Goal: Task Accomplishment & Management: Manage account settings

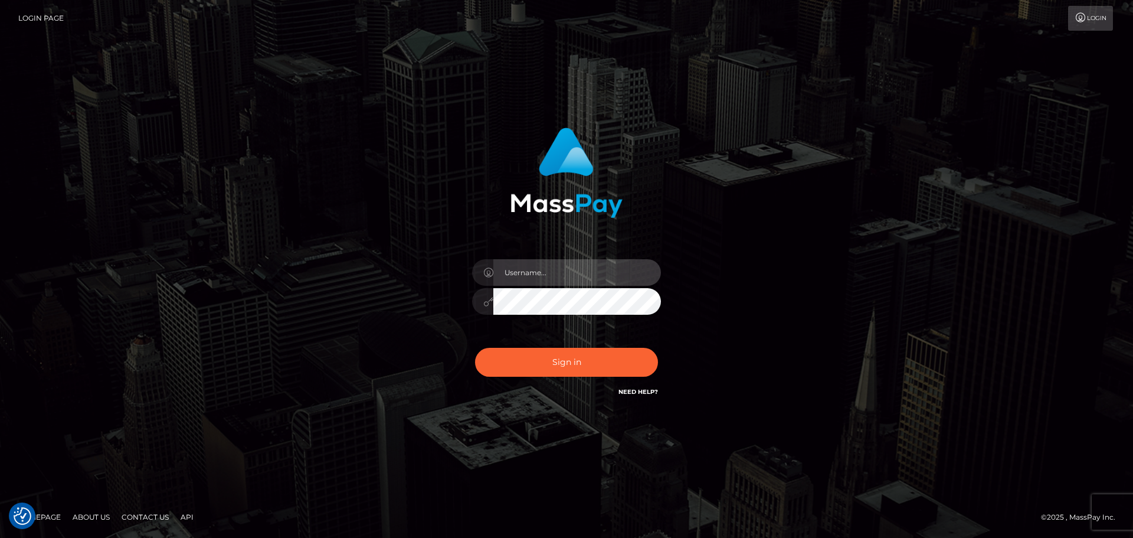
type input "Yassine Slimene"
click at [602, 380] on div "Sign in Need Help?" at bounding box center [566, 366] width 207 height 53
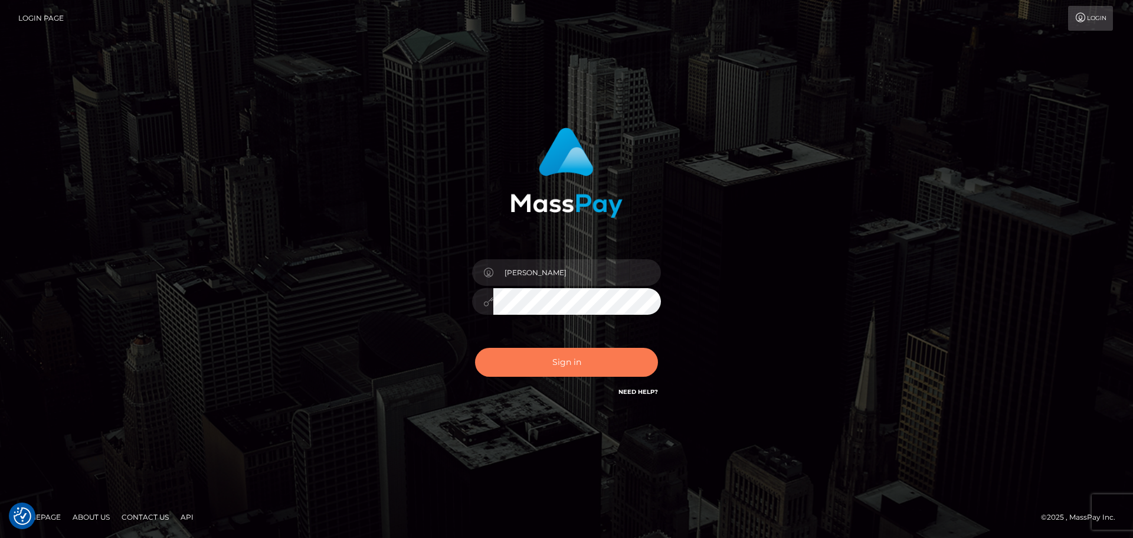
click at [599, 371] on button "Sign in" at bounding box center [566, 362] width 183 height 29
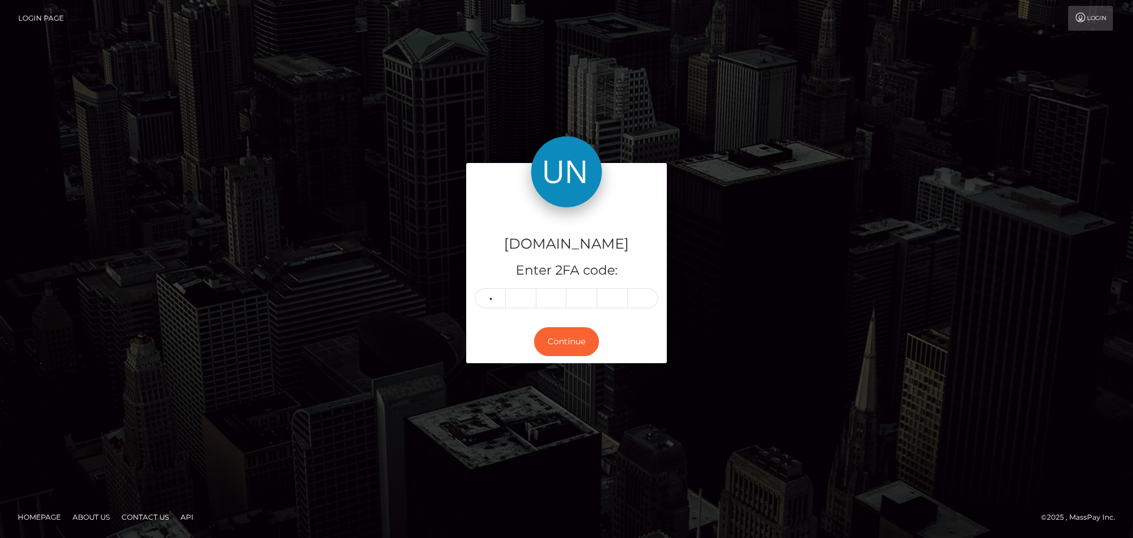
type input "9"
type input "6"
type input "3"
type input "1"
type input "8"
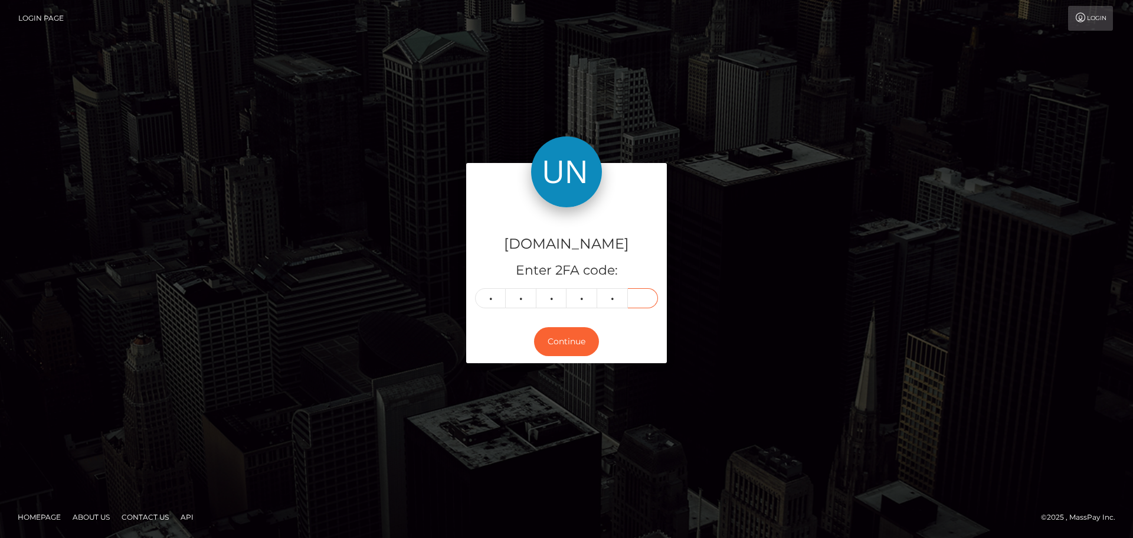
type input "8"
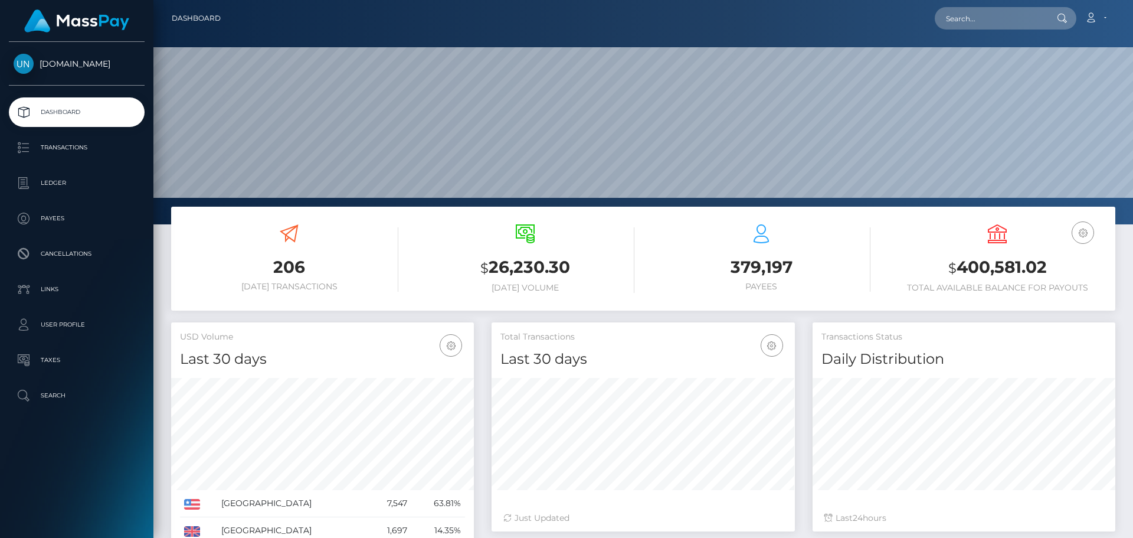
scroll to position [209, 303]
drag, startPoint x: 0, startPoint y: 0, endPoint x: 984, endPoint y: 20, distance: 983.8
click at [984, 20] on input "text" at bounding box center [990, 18] width 111 height 22
paste input "[EMAIL_ADDRESS][DOMAIN_NAME]"
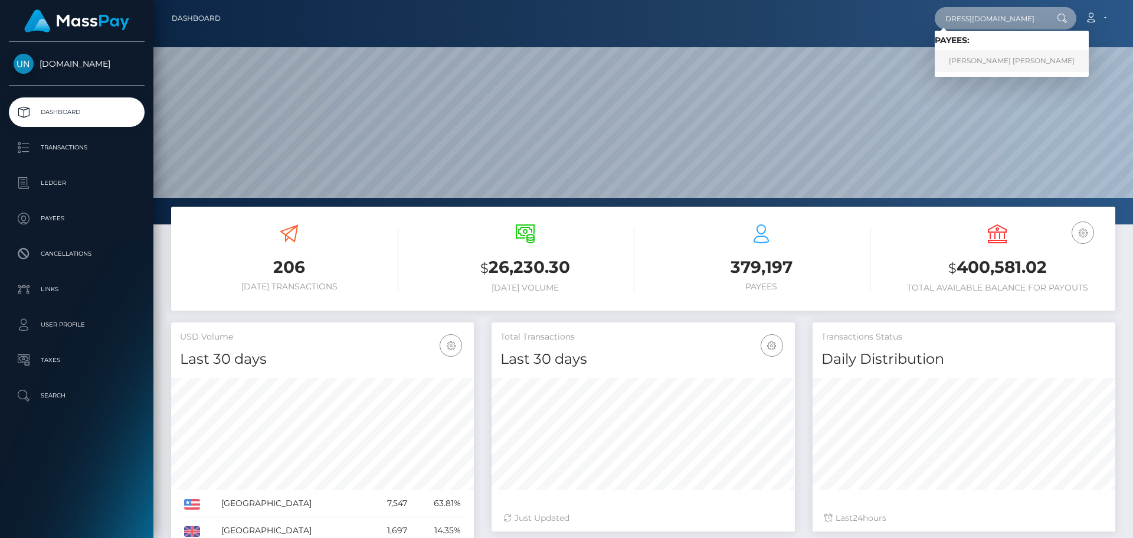
type input "[EMAIL_ADDRESS][DOMAIN_NAME]"
click at [961, 60] on link "ASHLEY JASMINE DOMINGUEZ" at bounding box center [1012, 61] width 154 height 22
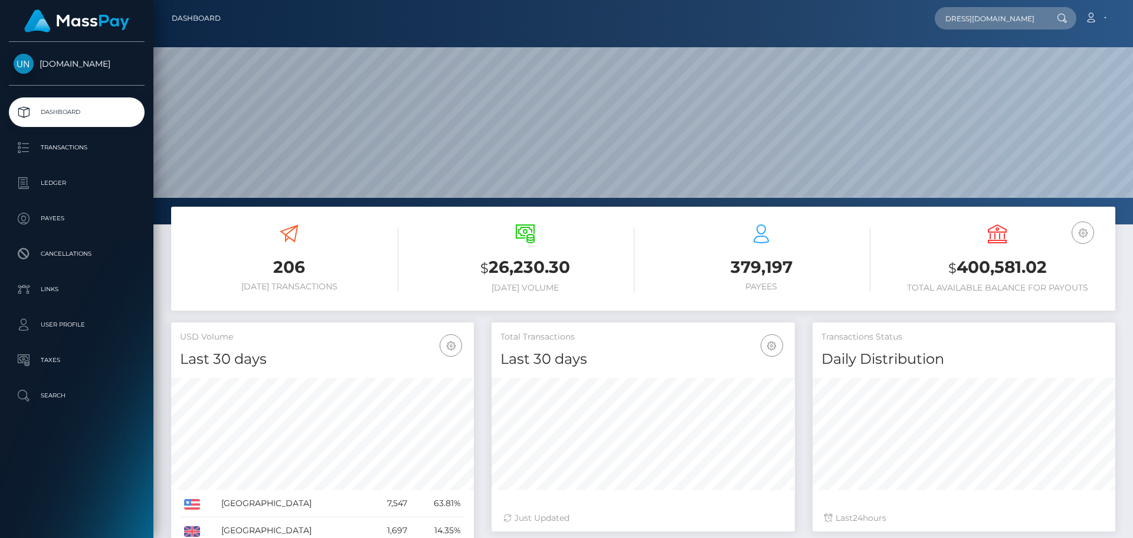
scroll to position [0, 0]
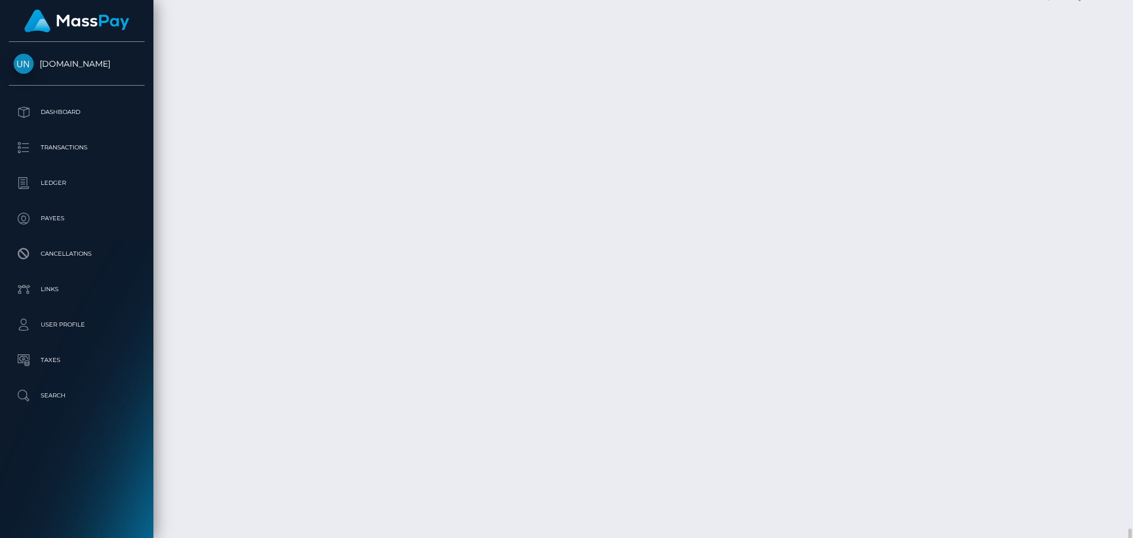
scroll to position [2049, 0]
